Goal: Check status: Check status

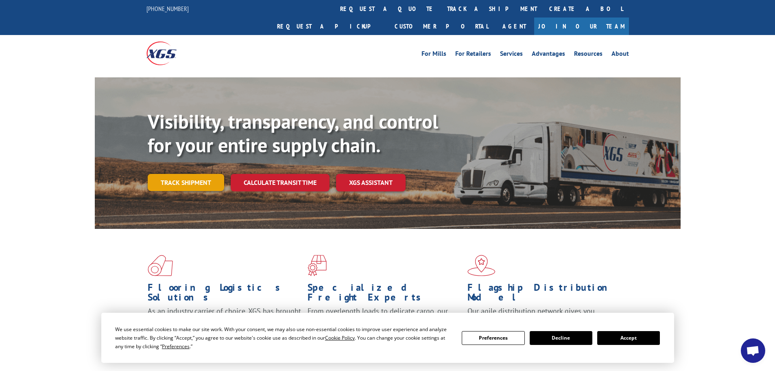
click at [171, 174] on link "Track shipment" at bounding box center [186, 182] width 77 height 17
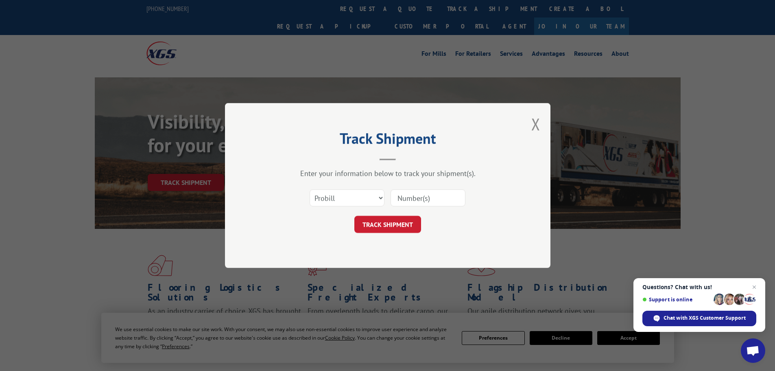
click at [399, 195] on input at bounding box center [428, 197] width 75 height 17
paste input "17523600"
type input "17523600"
click at [409, 228] on button "TRACK SHIPMENT" at bounding box center [388, 224] width 67 height 17
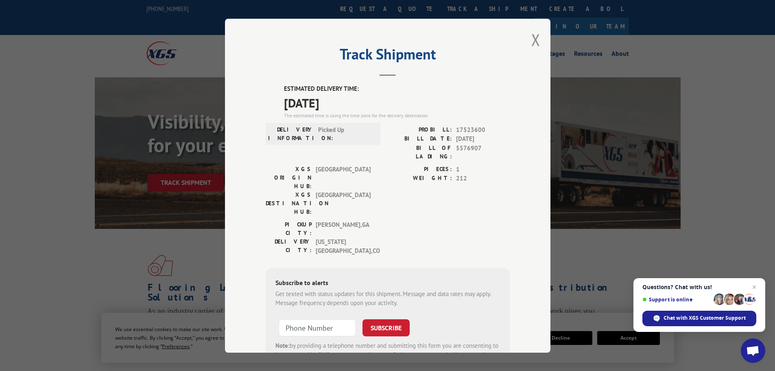
drag, startPoint x: 358, startPoint y: 100, endPoint x: 276, endPoint y: 102, distance: 81.8
click at [276, 102] on div "ESTIMATED DELIVERY TIME: [DATE] The estimated time is using the time zone for t…" at bounding box center [388, 231] width 244 height 294
drag, startPoint x: 305, startPoint y: 102, endPoint x: 324, endPoint y: 112, distance: 21.3
click at [323, 105] on span "[DATE]" at bounding box center [397, 102] width 226 height 18
drag, startPoint x: 362, startPoint y: 99, endPoint x: 265, endPoint y: 103, distance: 97.3
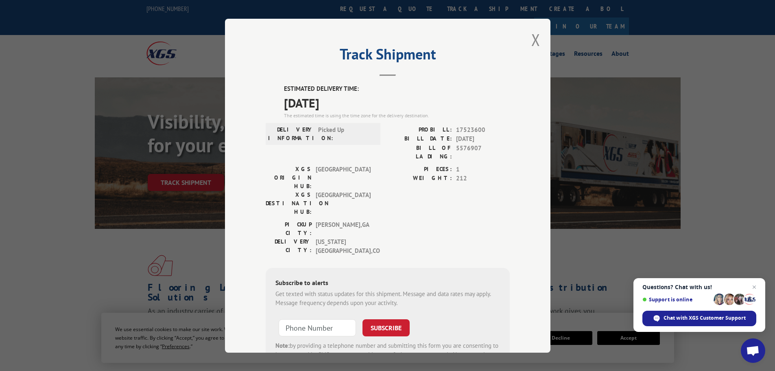
click at [266, 103] on div "ESTIMATED DELIVERY TIME: [DATE] The estimated time is using the time zone for t…" at bounding box center [388, 231] width 244 height 294
copy span "[DATE]"
click at [532, 39] on button "Close modal" at bounding box center [536, 40] width 9 height 22
